Goal: Transaction & Acquisition: Purchase product/service

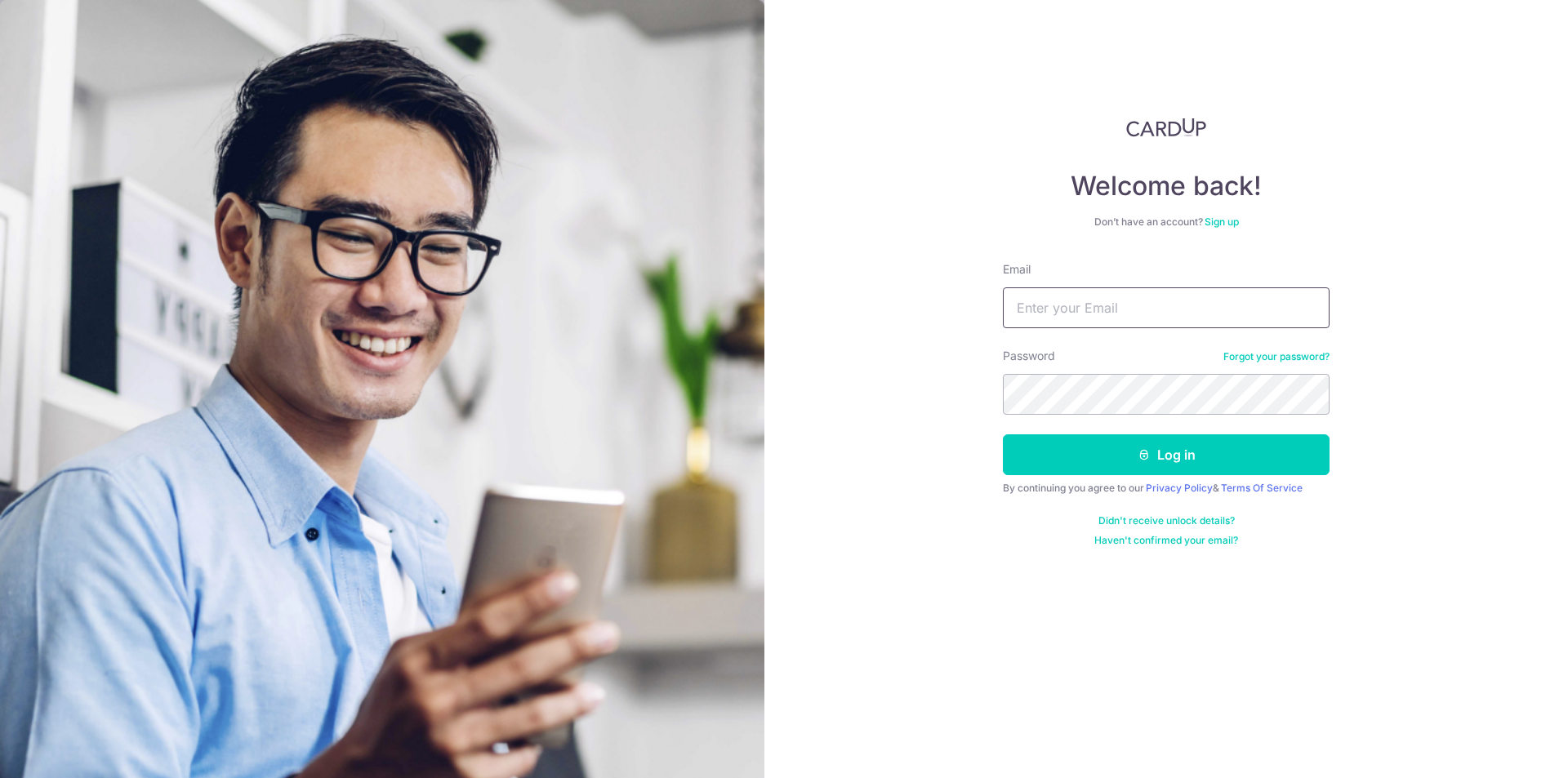
click at [1086, 311] on input "Email" at bounding box center [1166, 307] width 326 height 41
type input "[EMAIL_ADDRESS][DOMAIN_NAME]"
click at [1208, 459] on button "Log in" at bounding box center [1166, 455] width 326 height 41
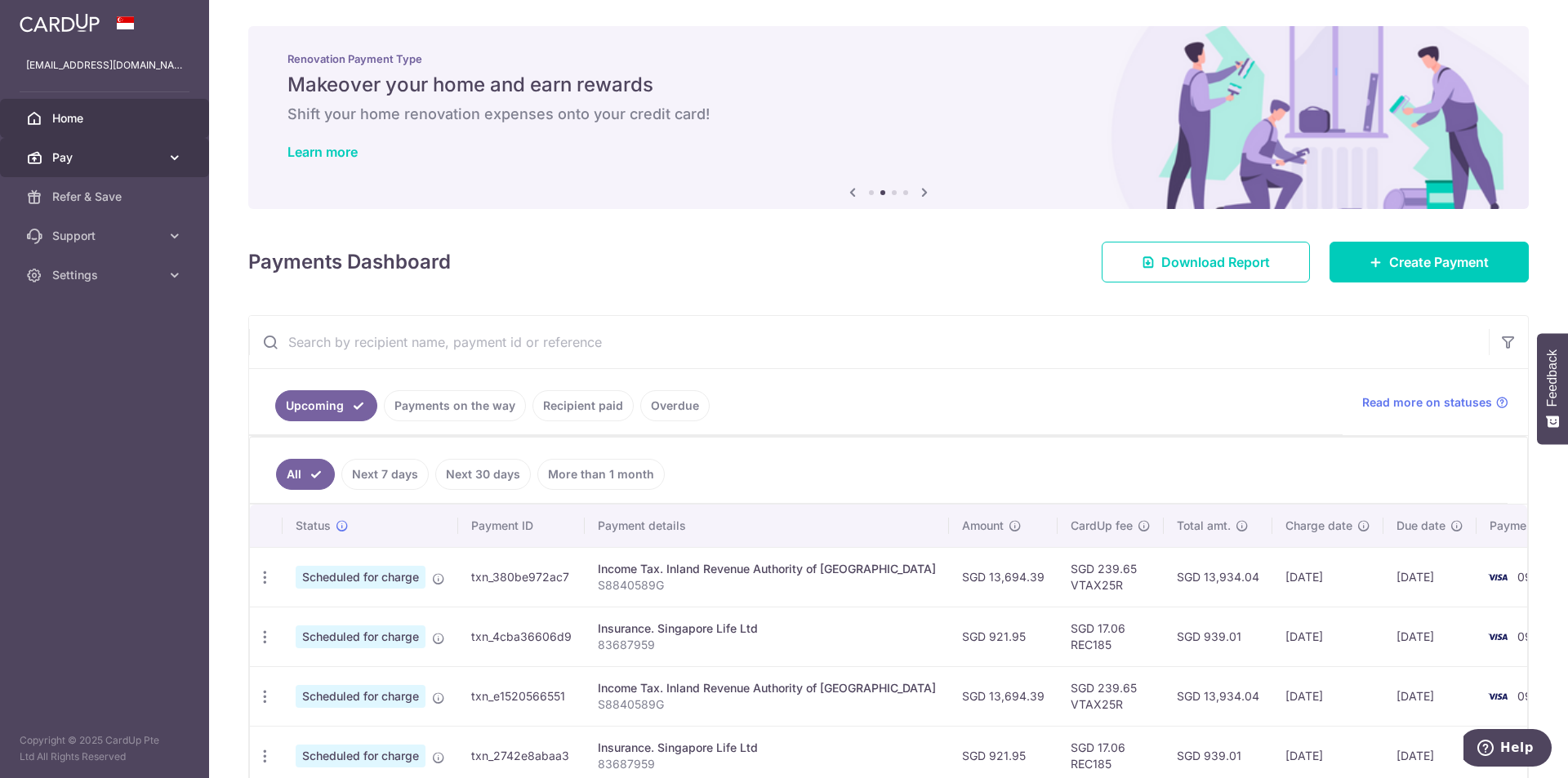
click at [60, 151] on span "Pay" at bounding box center [105, 157] width 108 height 17
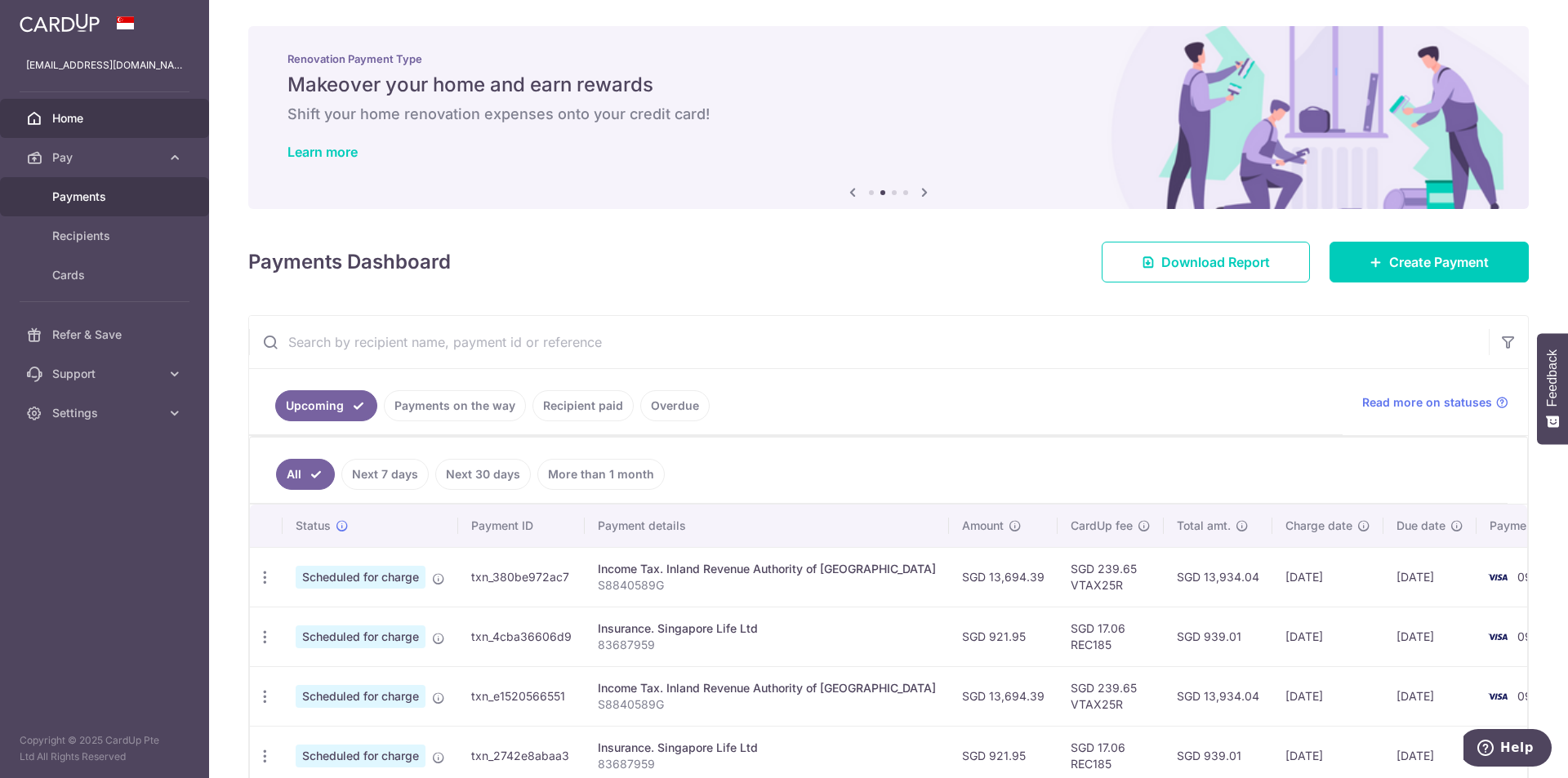
click at [71, 208] on link "Payments" at bounding box center [105, 197] width 209 height 39
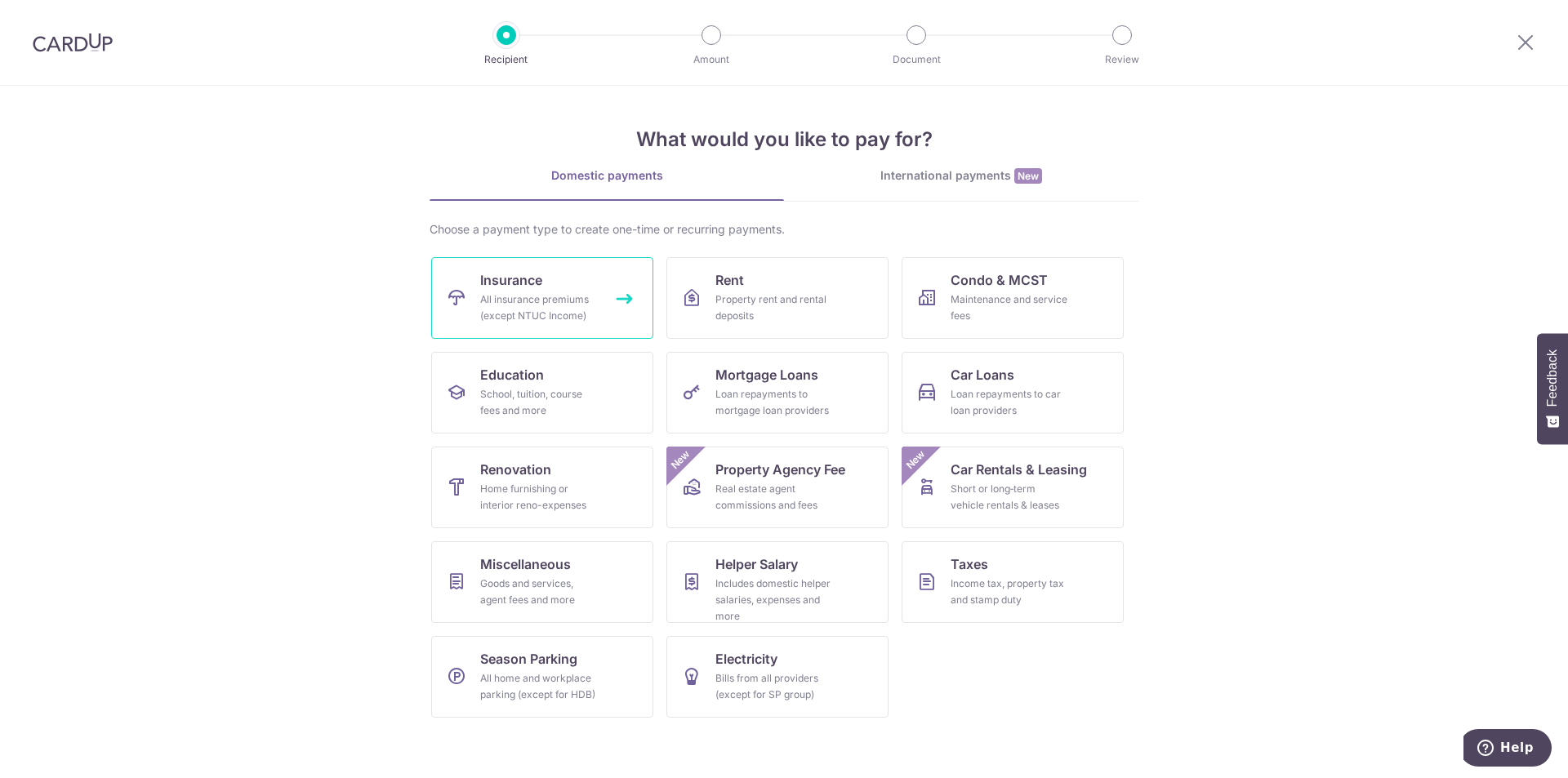
click at [553, 287] on link "Insurance All insurance premiums (except NTUC Income)" at bounding box center [542, 298] width 222 height 82
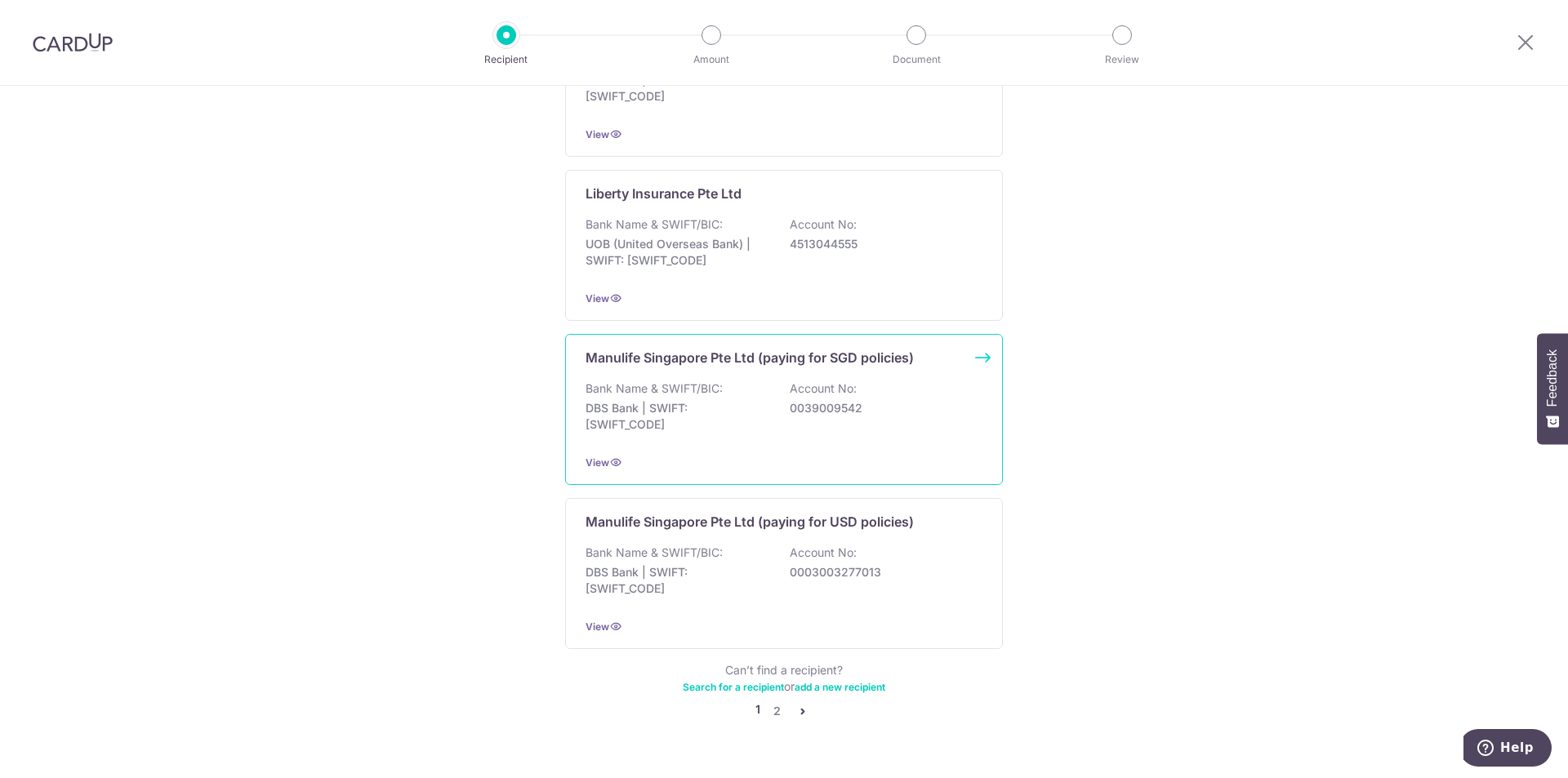
scroll to position [1452, 0]
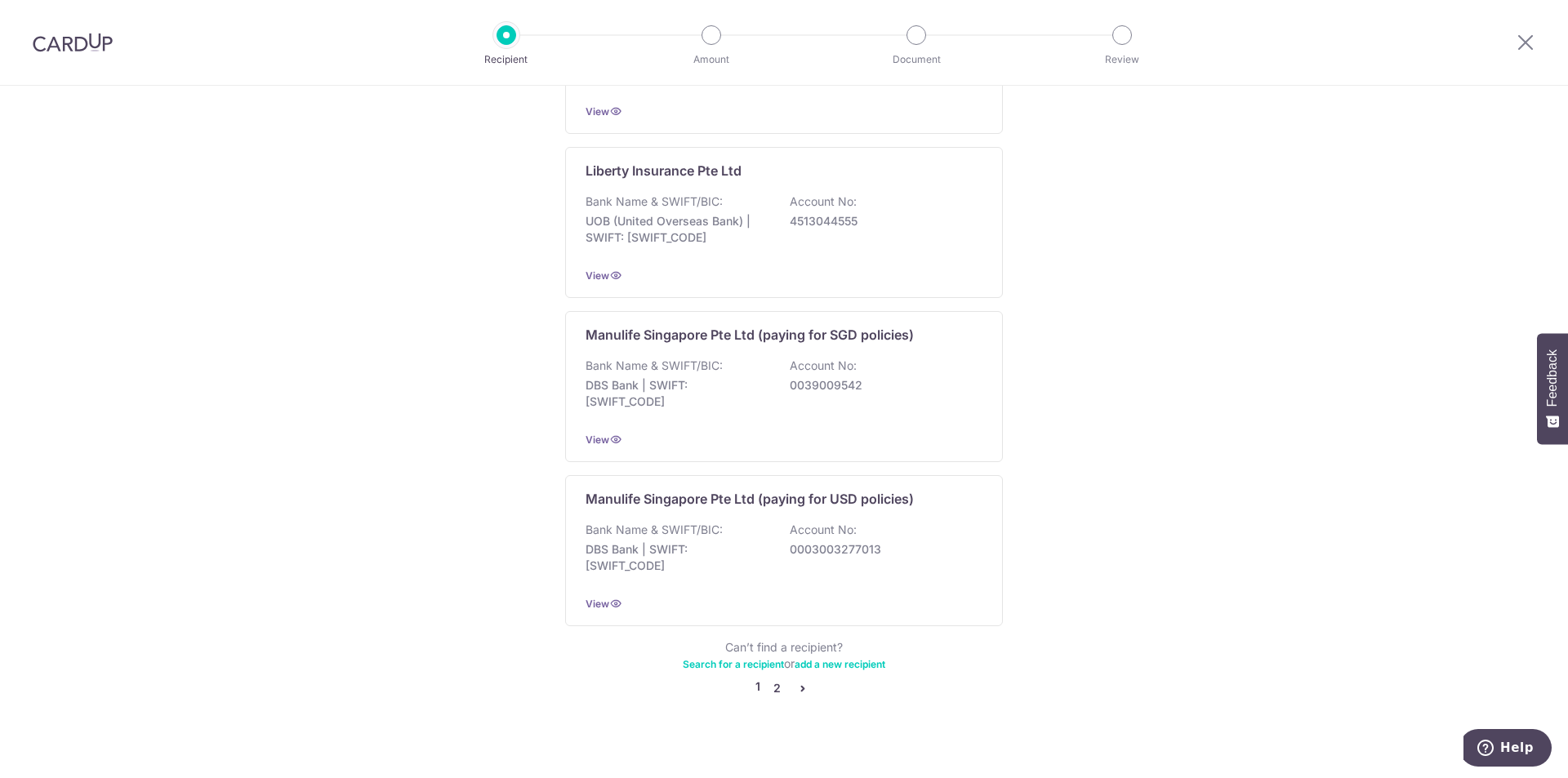
click at [774, 679] on link "2" at bounding box center [776, 688] width 19 height 19
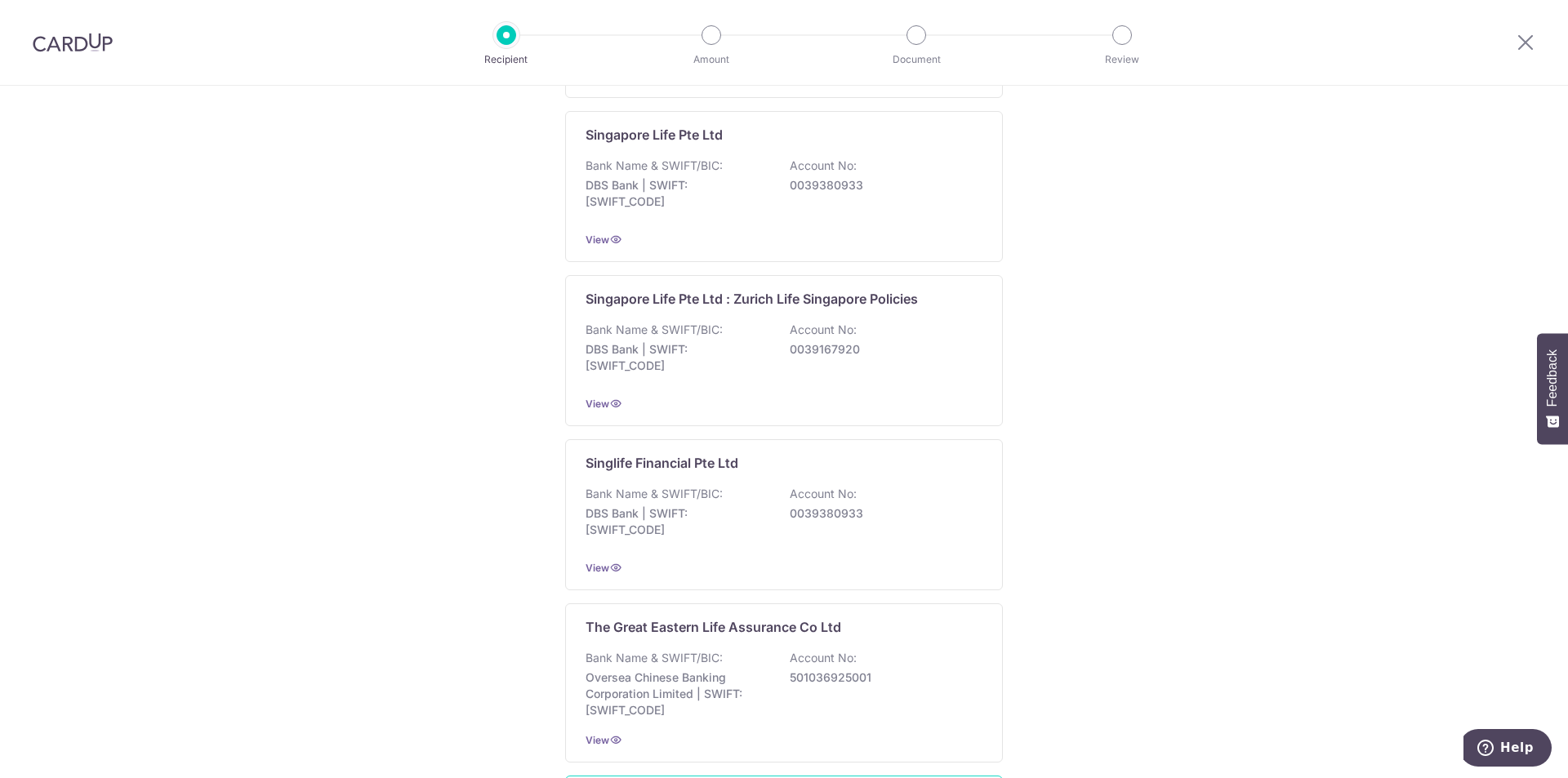
scroll to position [1461, 0]
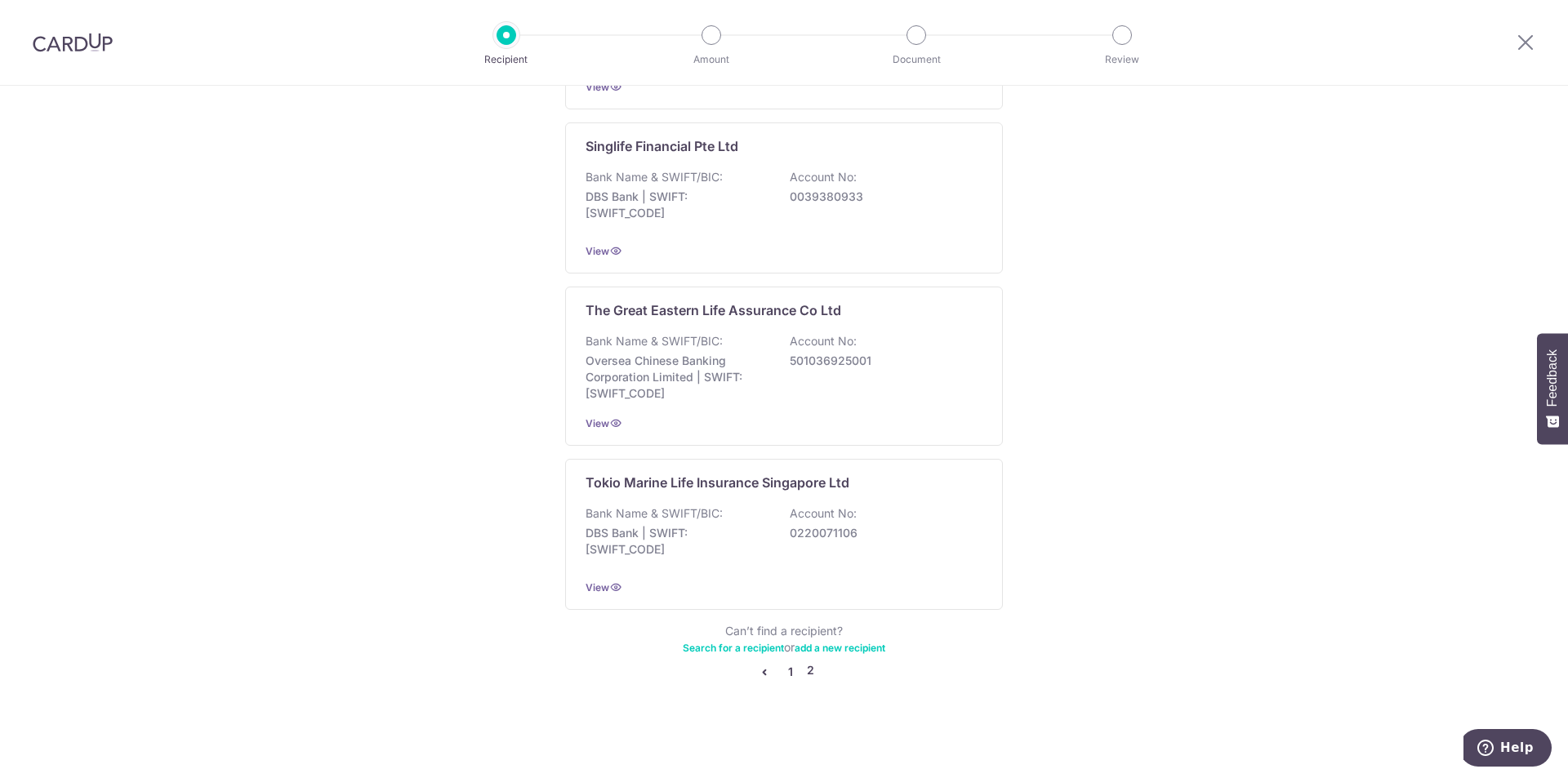
click at [784, 672] on link "1" at bounding box center [789, 672] width 19 height 19
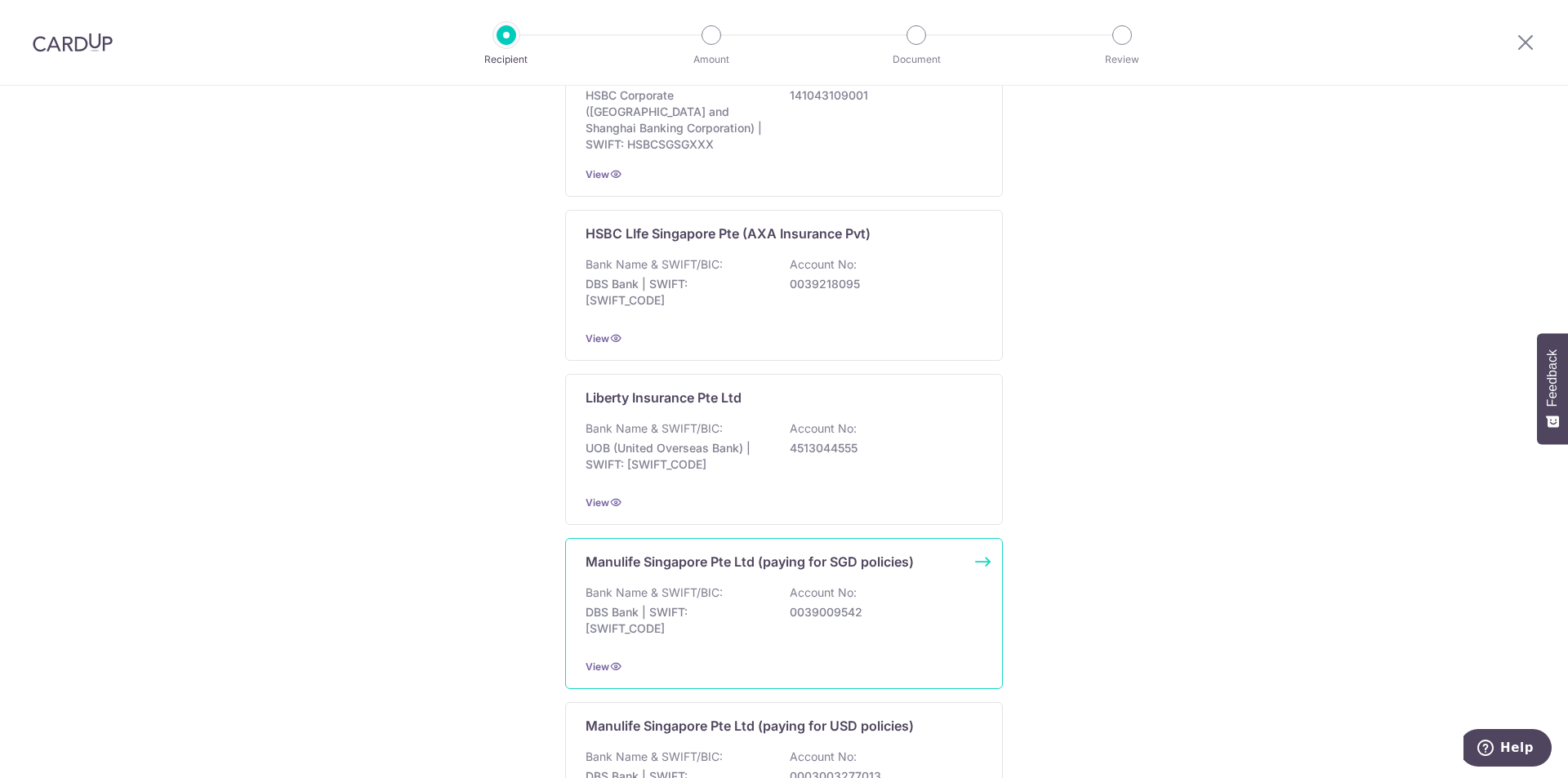
scroll to position [1452, 0]
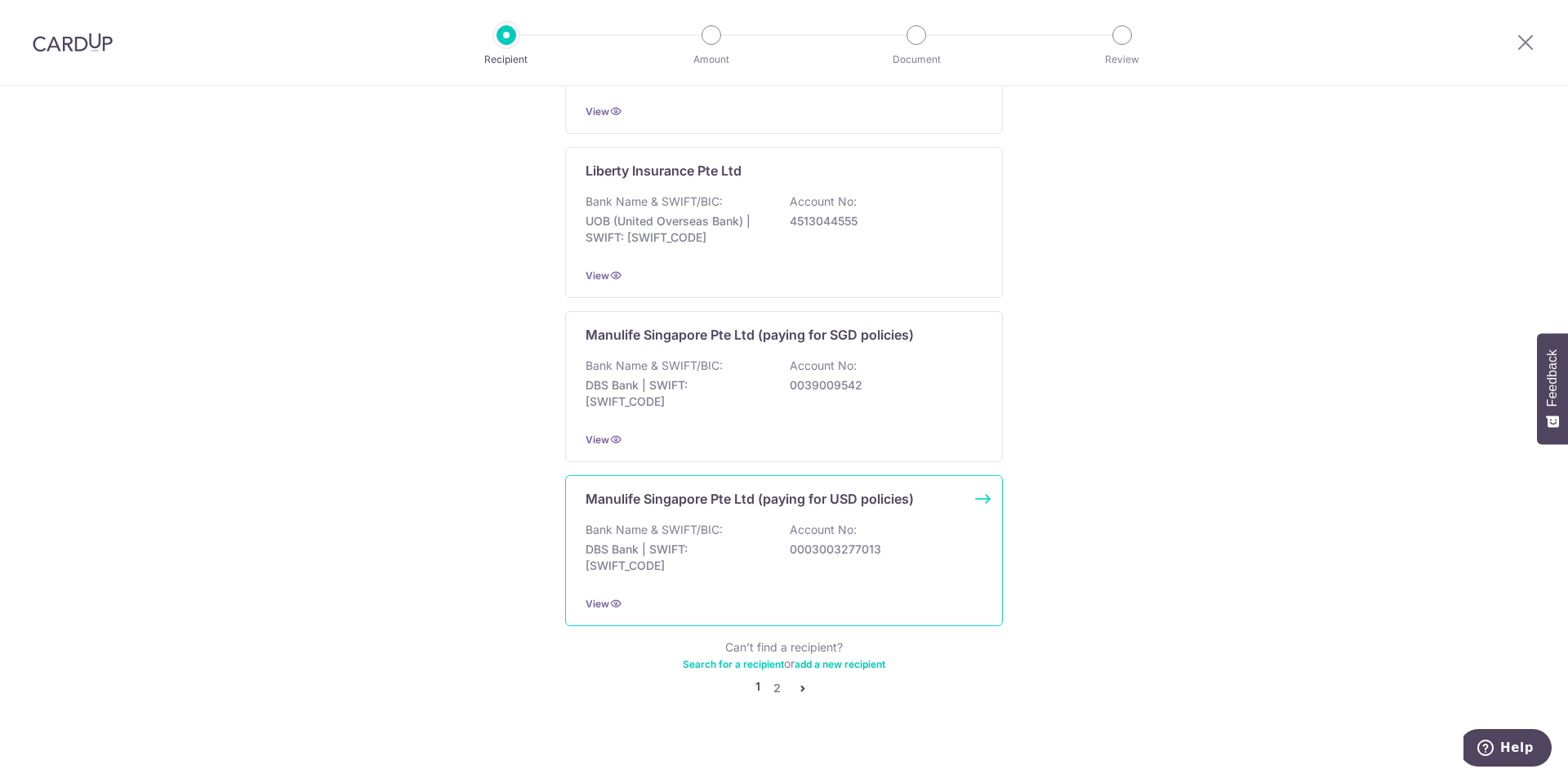
click at [769, 542] on div "Bank Name & SWIFT/BIC: DBS Bank | SWIFT: DBSSSGSGXXX Account No: 0003003277013" at bounding box center [784, 552] width 397 height 60
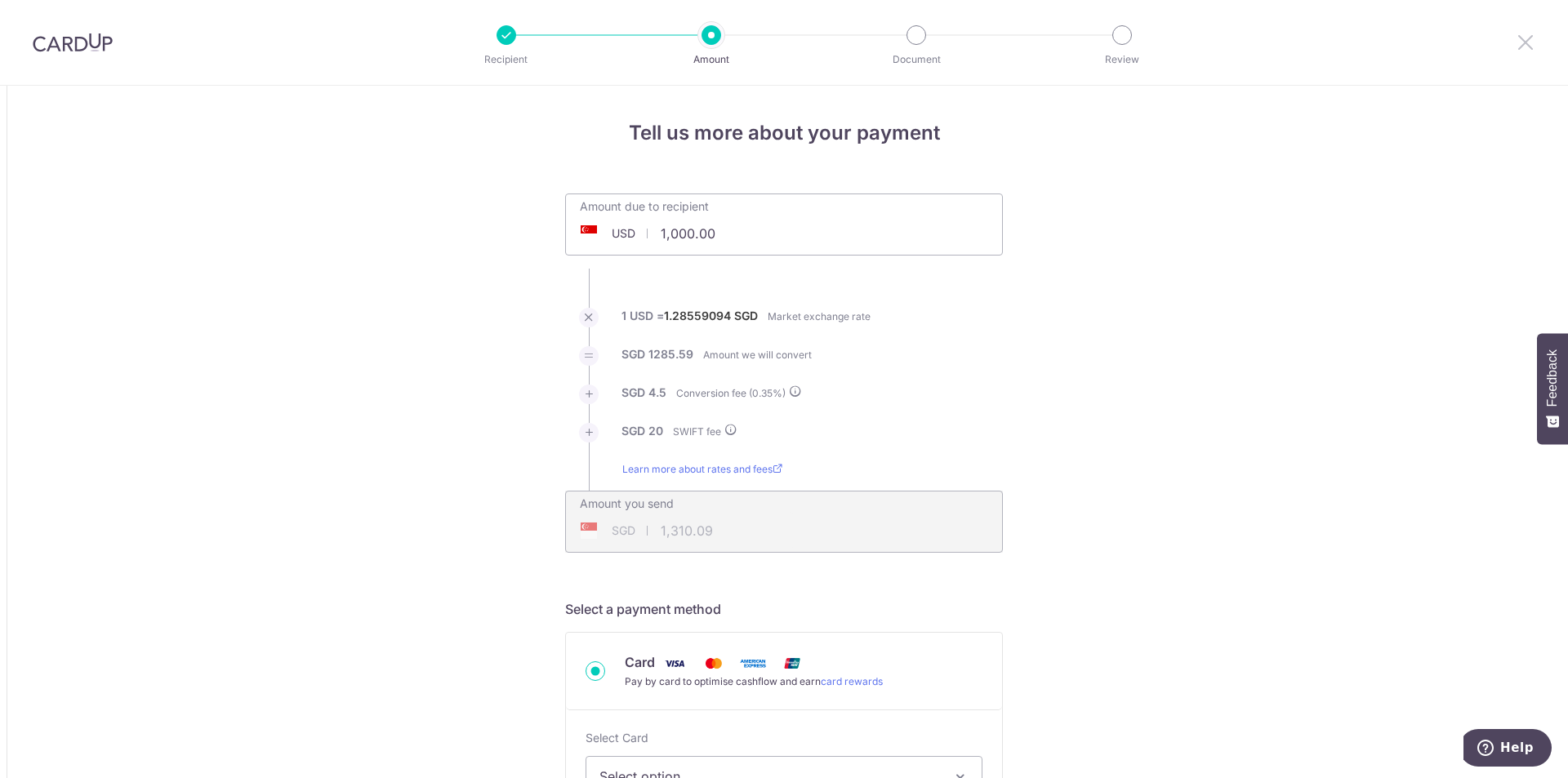
click at [1529, 48] on icon at bounding box center [1524, 42] width 19 height 20
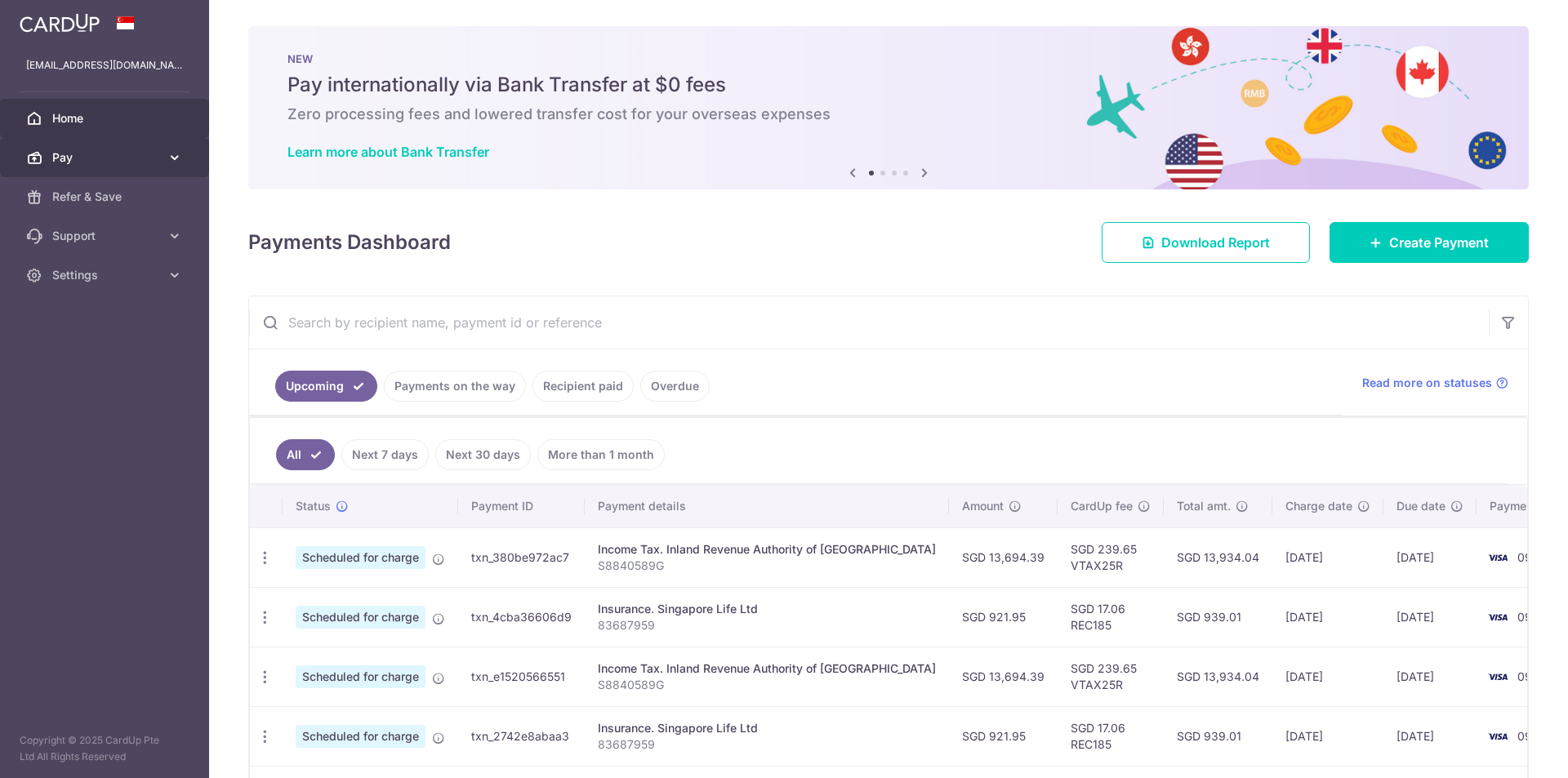
click at [168, 155] on icon at bounding box center [175, 157] width 17 height 17
click at [92, 21] on img at bounding box center [59, 23] width 80 height 19
click at [111, 168] on link "Pay" at bounding box center [105, 157] width 209 height 39
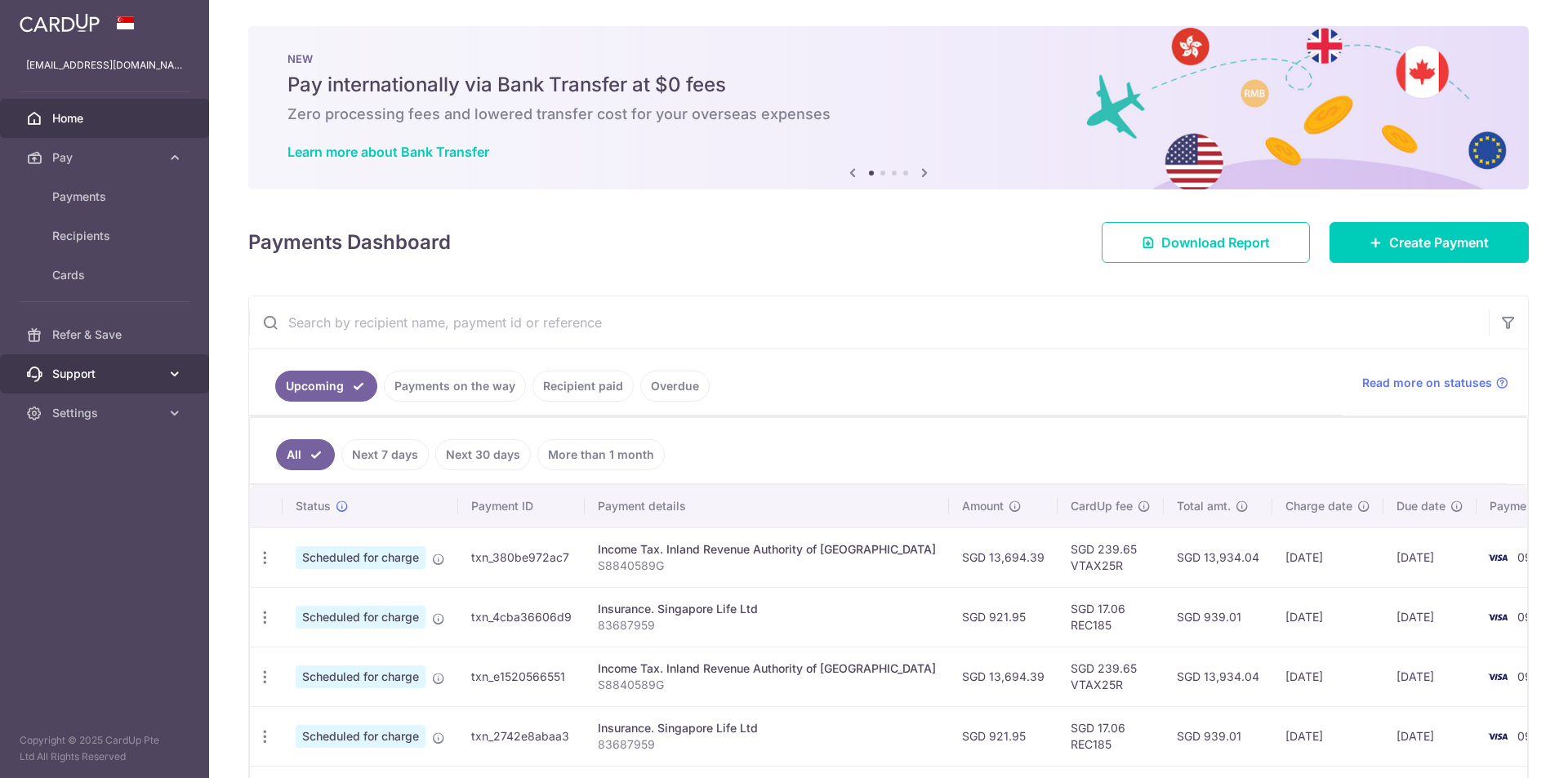
click at [157, 368] on span "Support" at bounding box center [105, 374] width 108 height 17
